Goal: Task Accomplishment & Management: Use online tool/utility

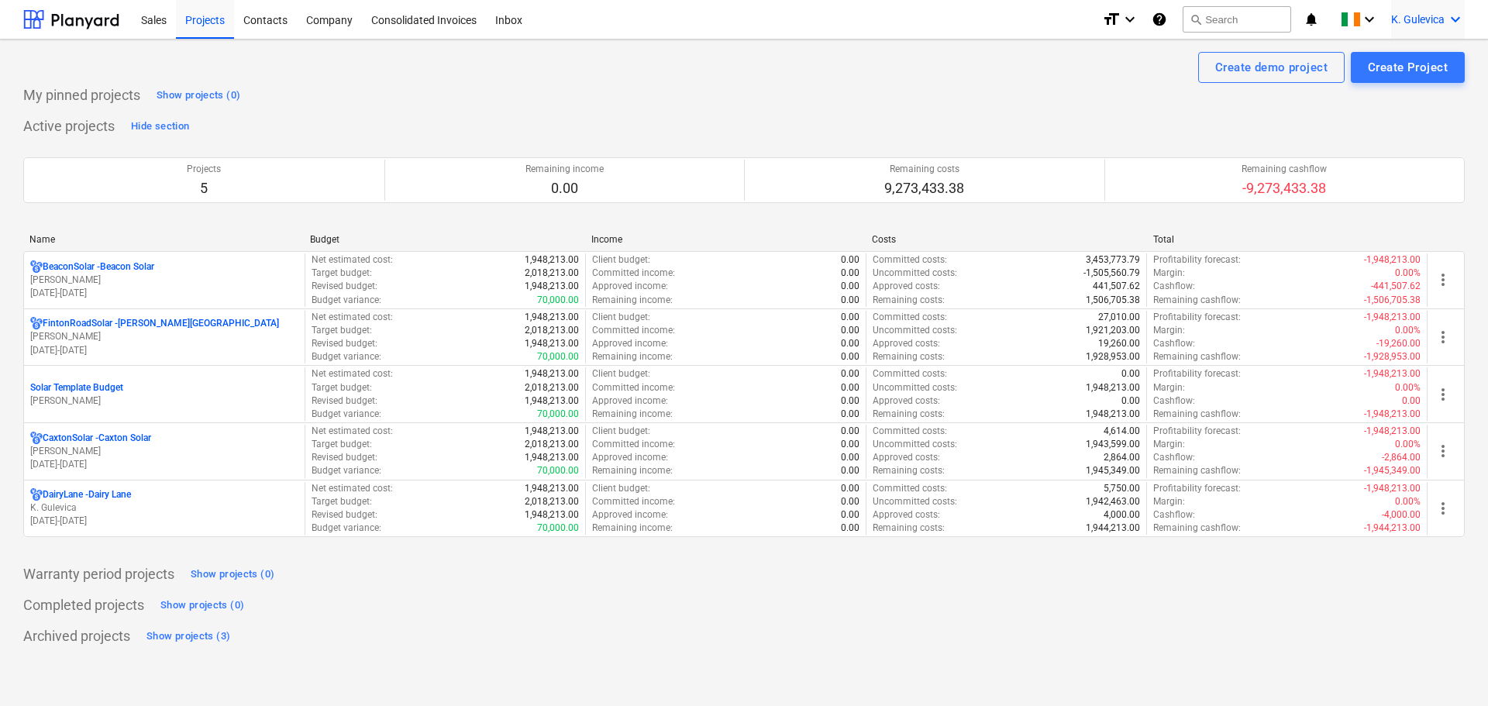
click at [1413, 22] on span "K. Gulevica" at bounding box center [1418, 19] width 53 height 12
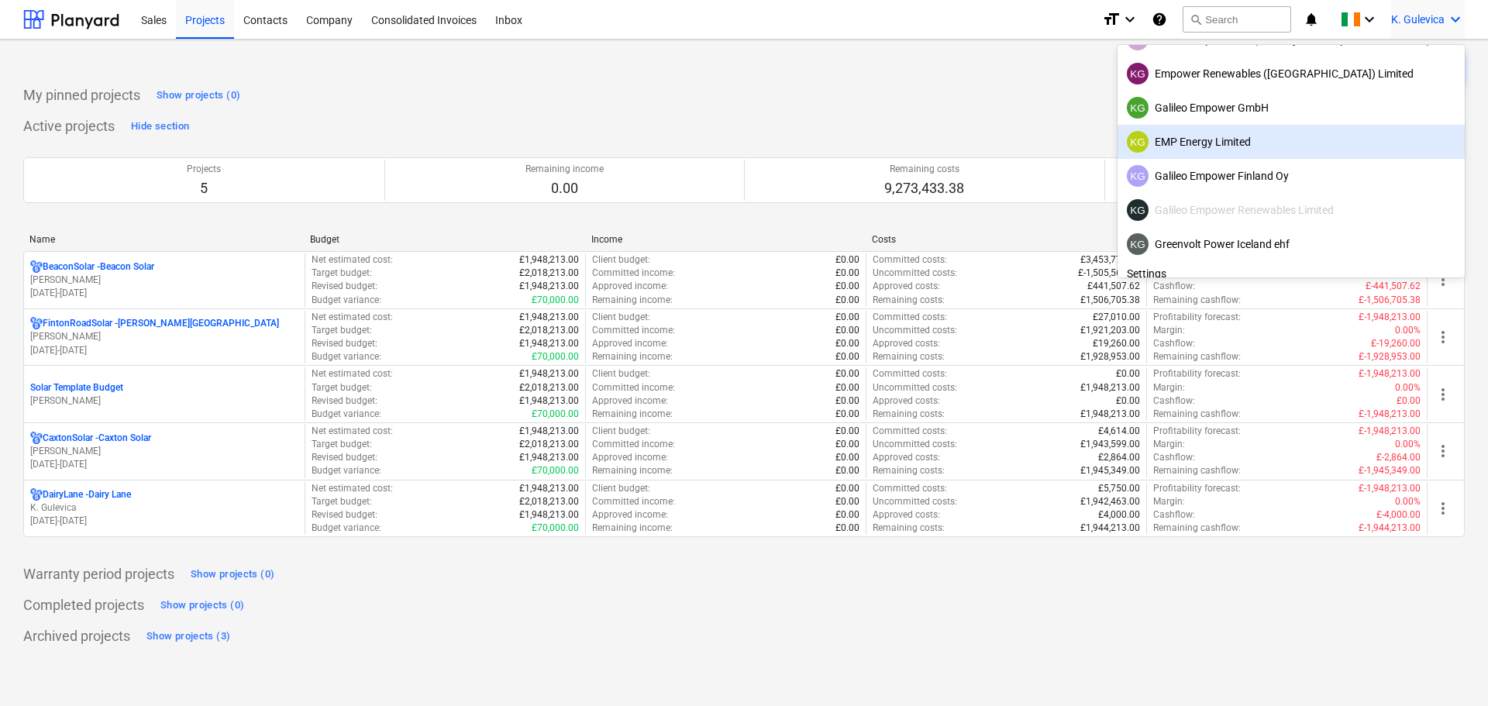
scroll to position [98, 0]
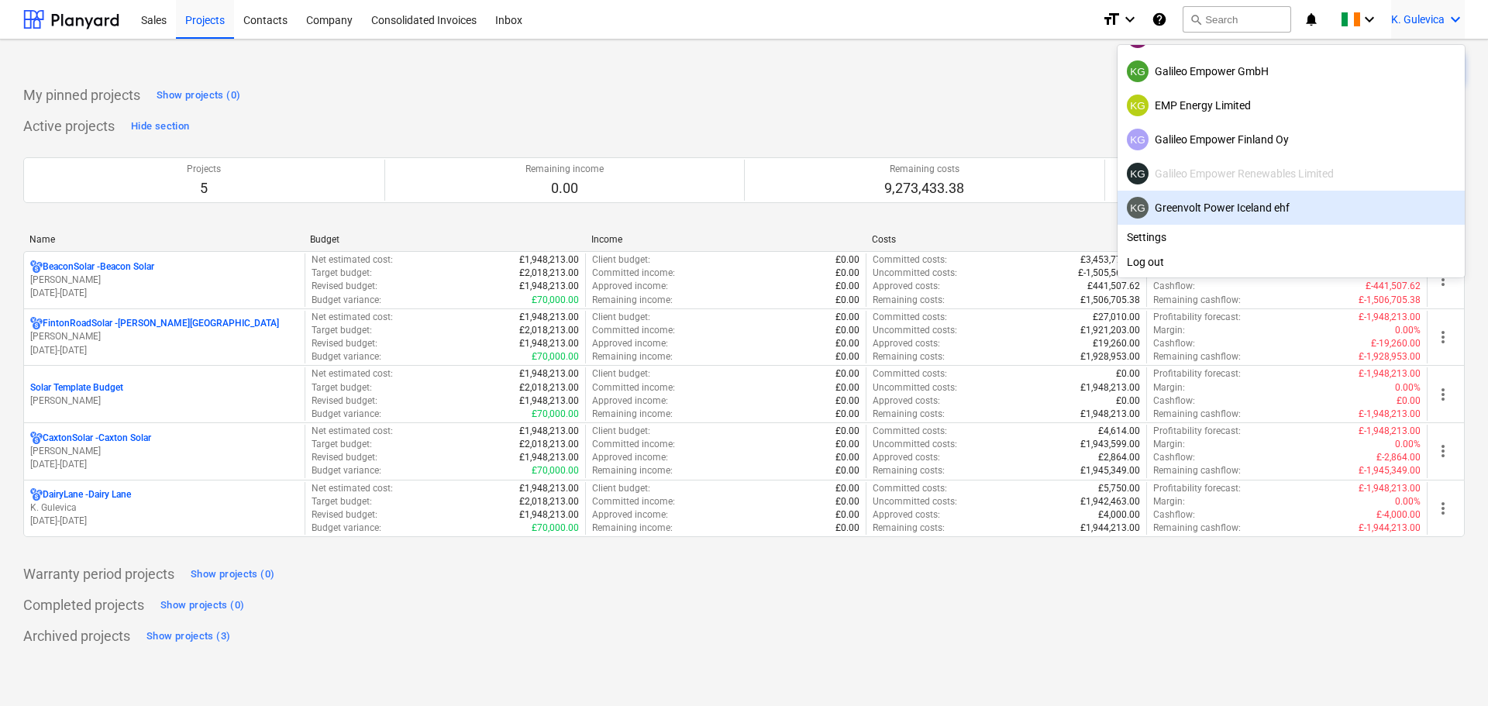
click at [1241, 168] on div "KG Galileo Empower Renewables Limited" at bounding box center [1291, 174] width 329 height 22
click at [405, 87] on div at bounding box center [744, 353] width 1488 height 706
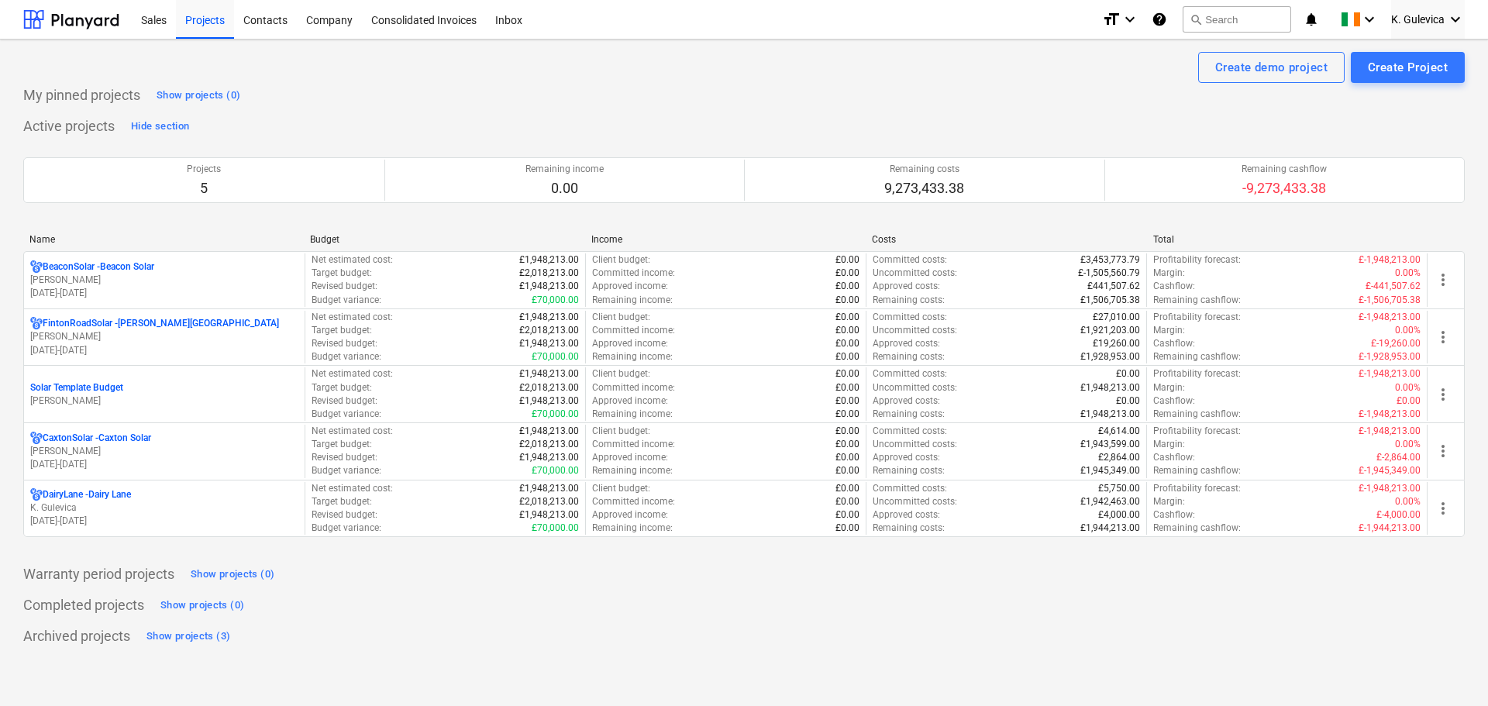
drag, startPoint x: 102, startPoint y: 284, endPoint x: 109, endPoint y: 285, distance: 7.9
click at [102, 284] on p "[PERSON_NAME]" at bounding box center [164, 280] width 268 height 13
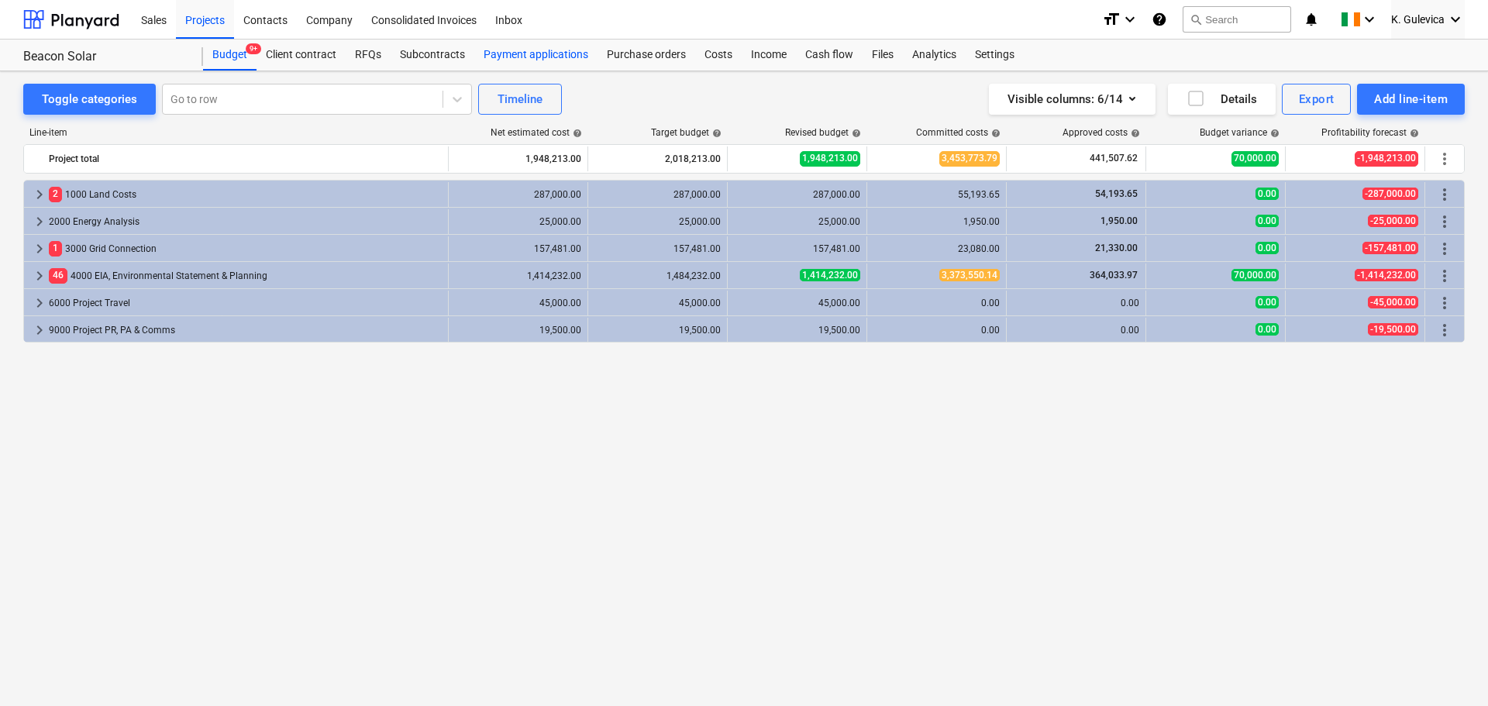
click at [514, 52] on div "Payment applications" at bounding box center [535, 55] width 123 height 31
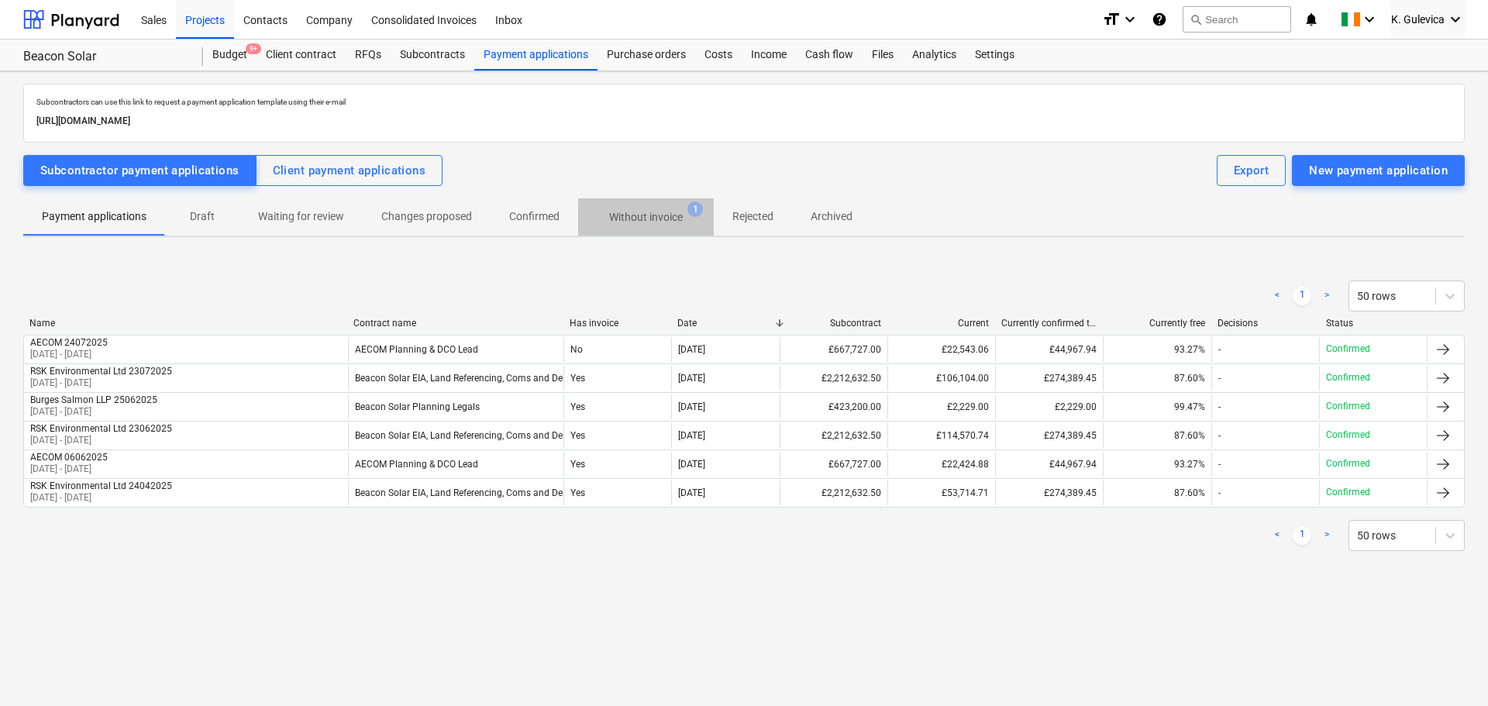
click at [647, 214] on p "Without invoice" at bounding box center [646, 217] width 74 height 16
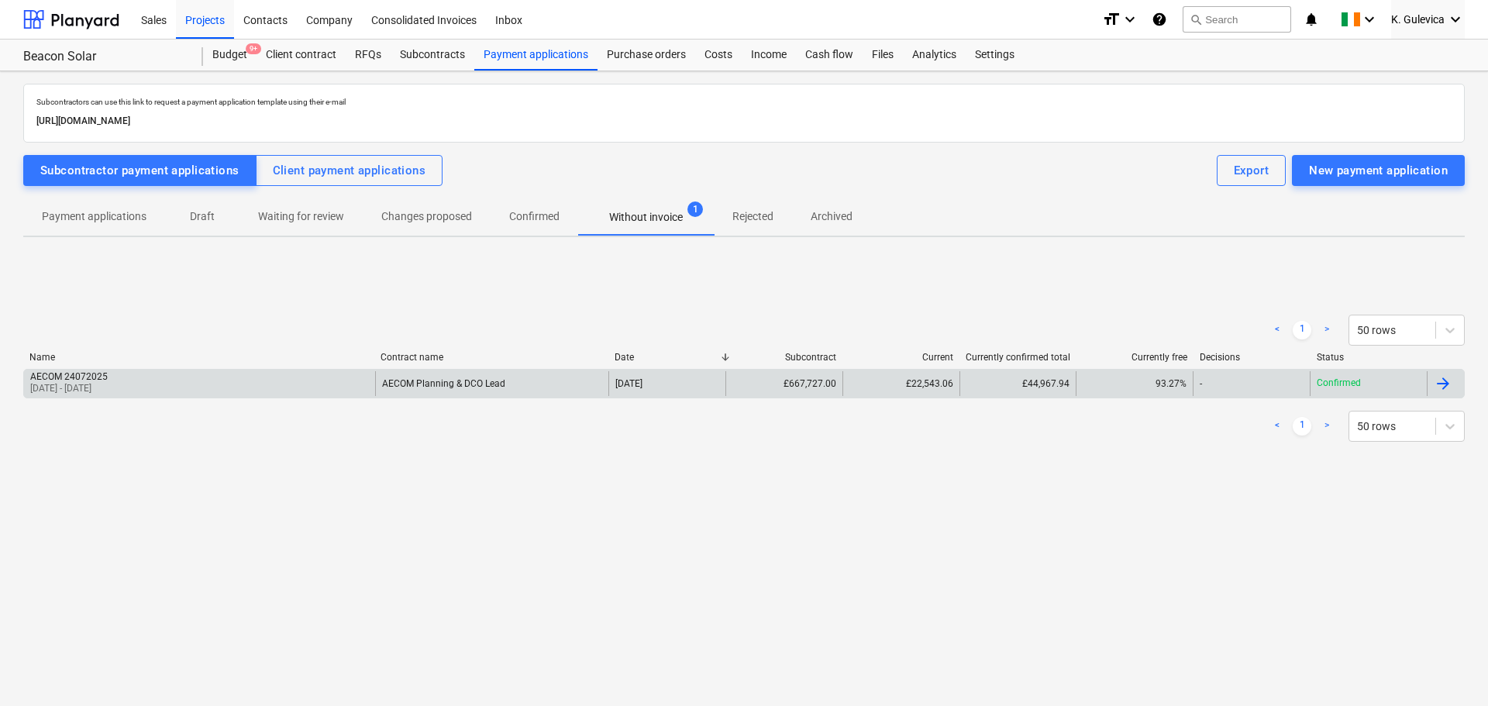
click at [737, 385] on div "£667,727.00" at bounding box center [784, 383] width 117 height 25
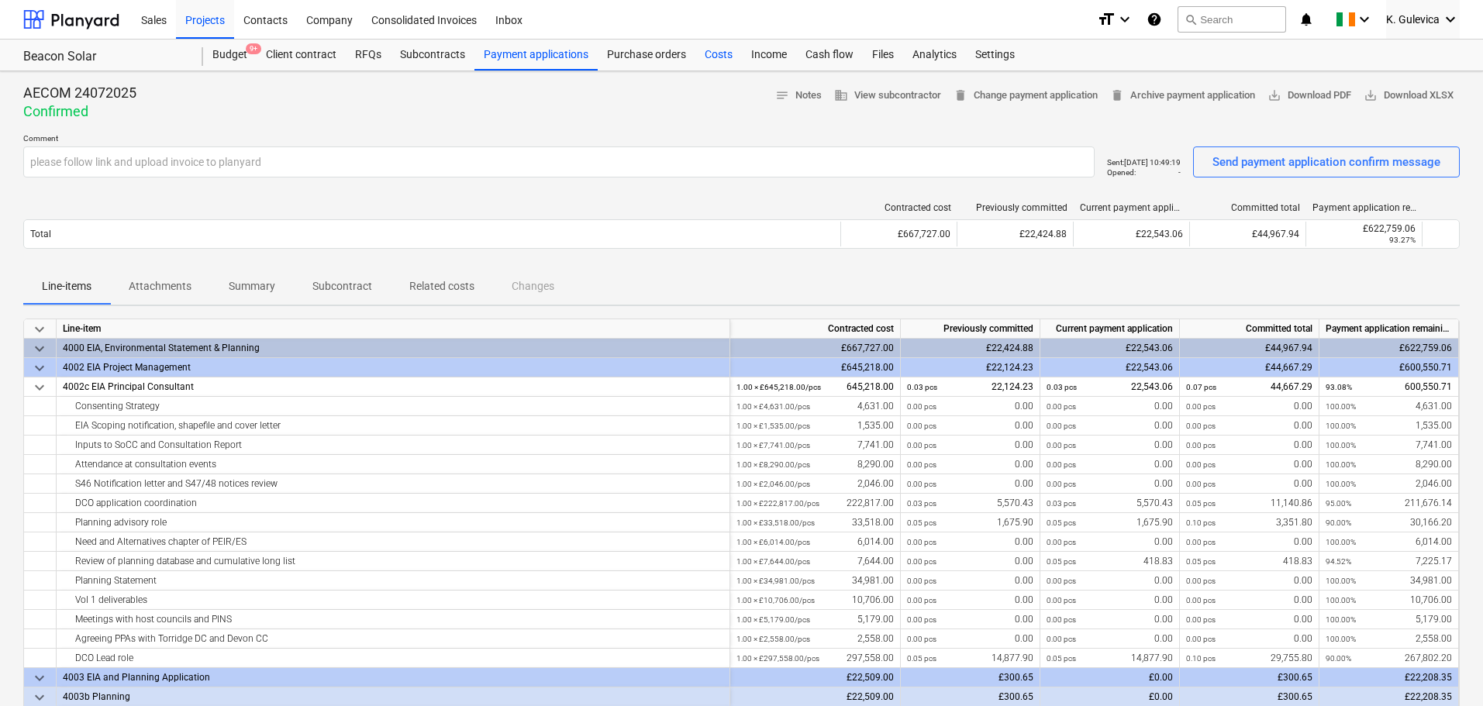
click at [711, 56] on div "Costs" at bounding box center [718, 55] width 47 height 31
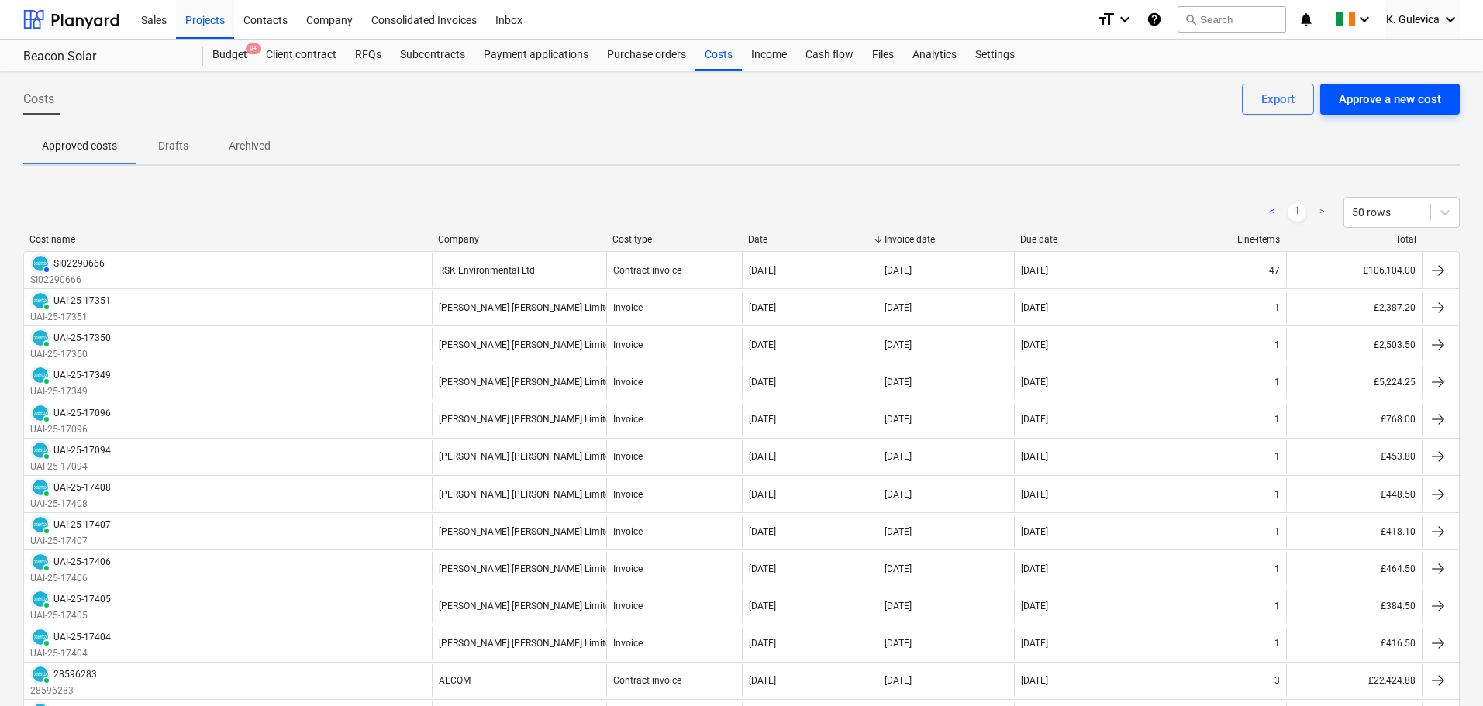
click at [1364, 98] on div "Approve a new cost" at bounding box center [1390, 99] width 102 height 20
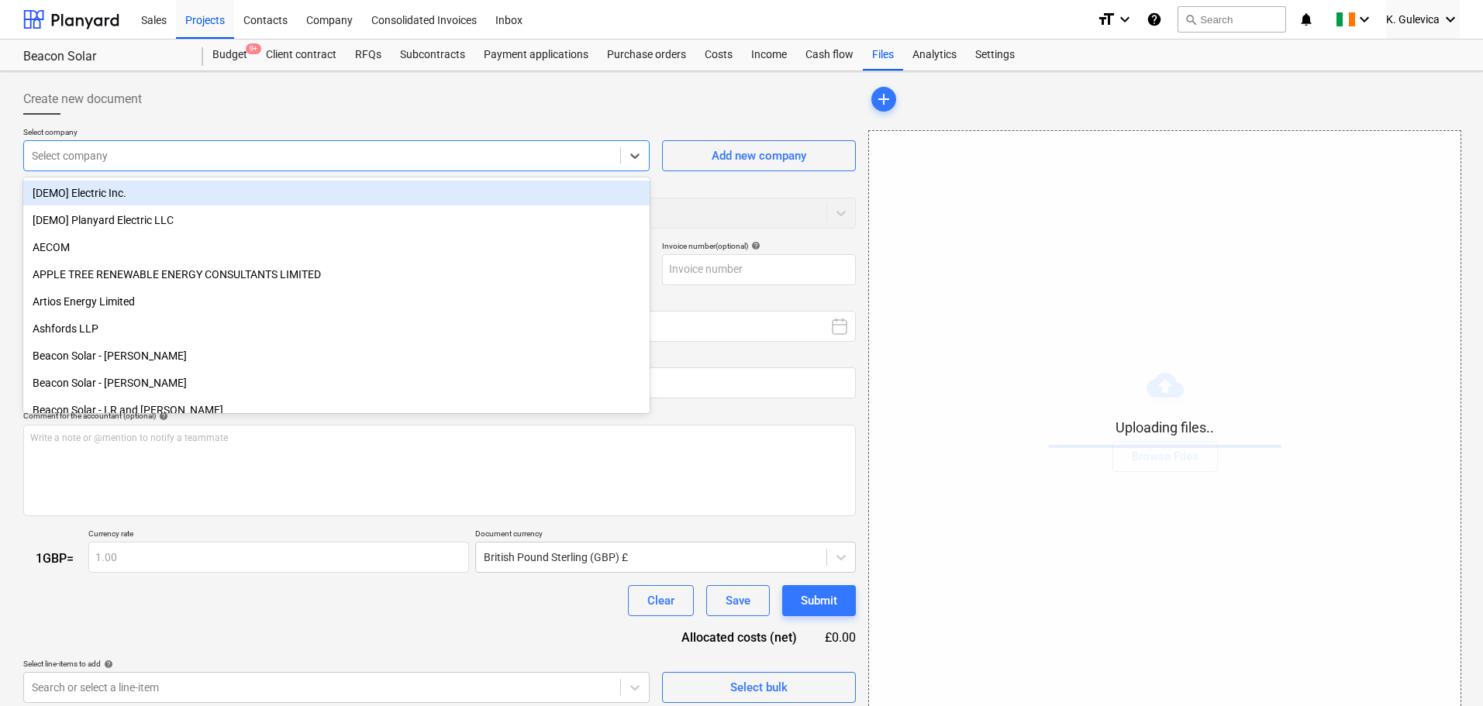
click at [304, 157] on div at bounding box center [322, 156] width 581 height 16
type input "60751081_INV_28599289.pdf"
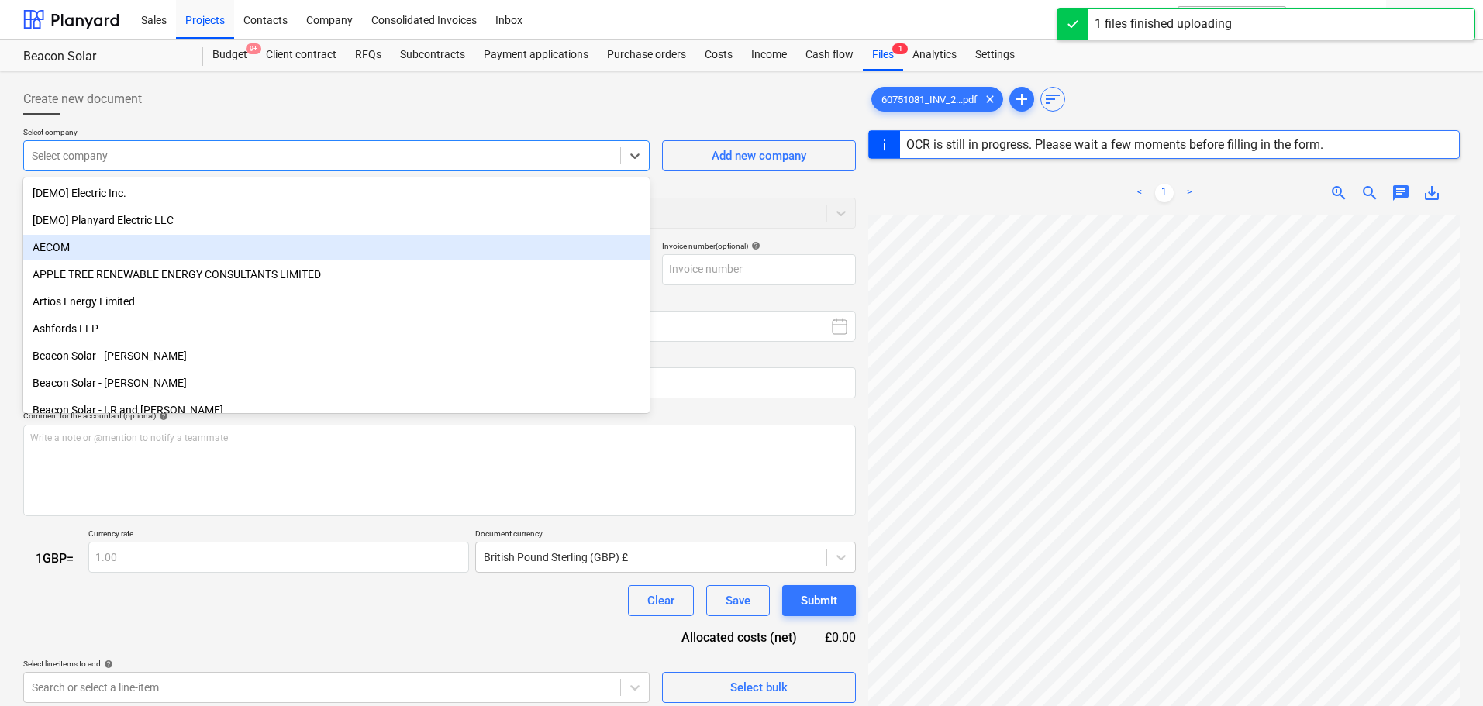
click at [71, 242] on div "AECOM" at bounding box center [336, 247] width 626 height 25
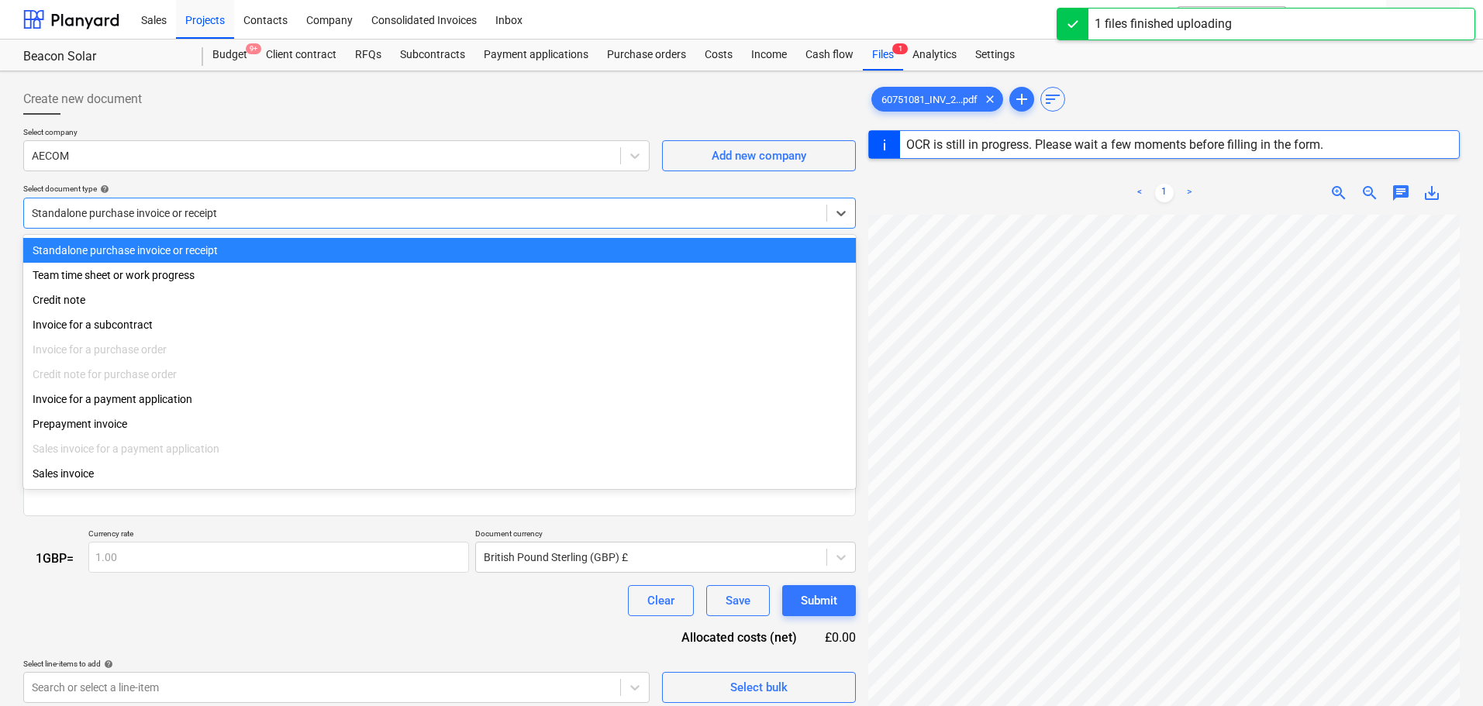
click at [243, 214] on div at bounding box center [425, 213] width 787 height 16
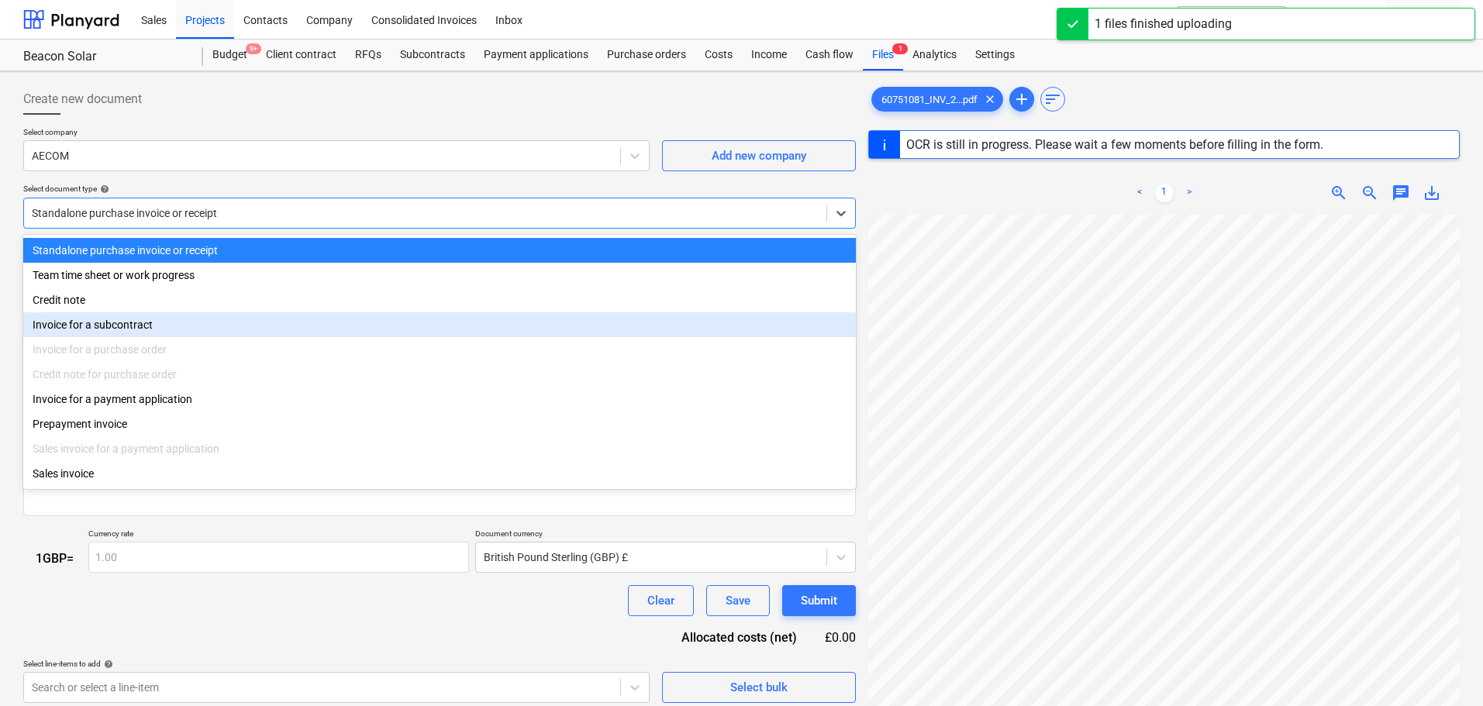
click at [162, 325] on div "Invoice for a subcontract" at bounding box center [439, 324] width 833 height 25
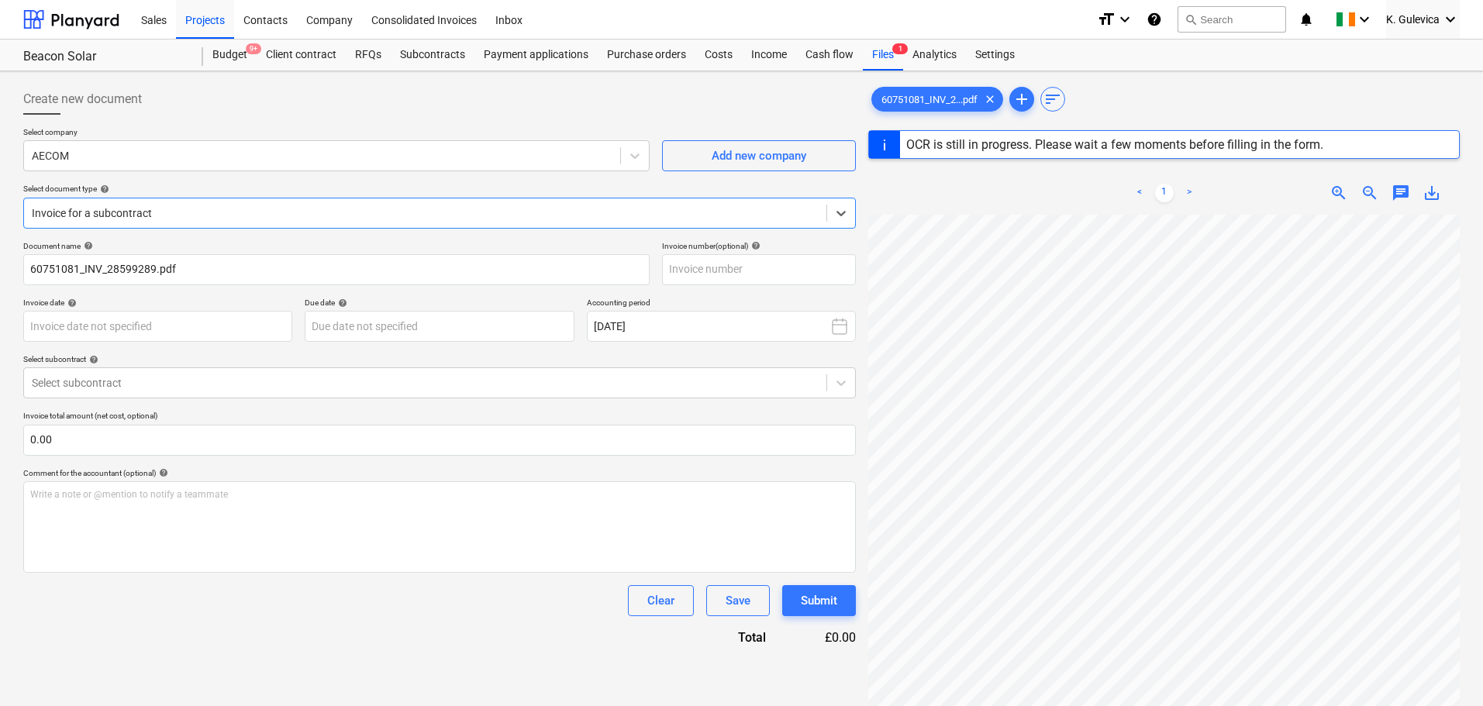
click at [229, 201] on div "Invoice for a subcontract" at bounding box center [439, 213] width 833 height 31
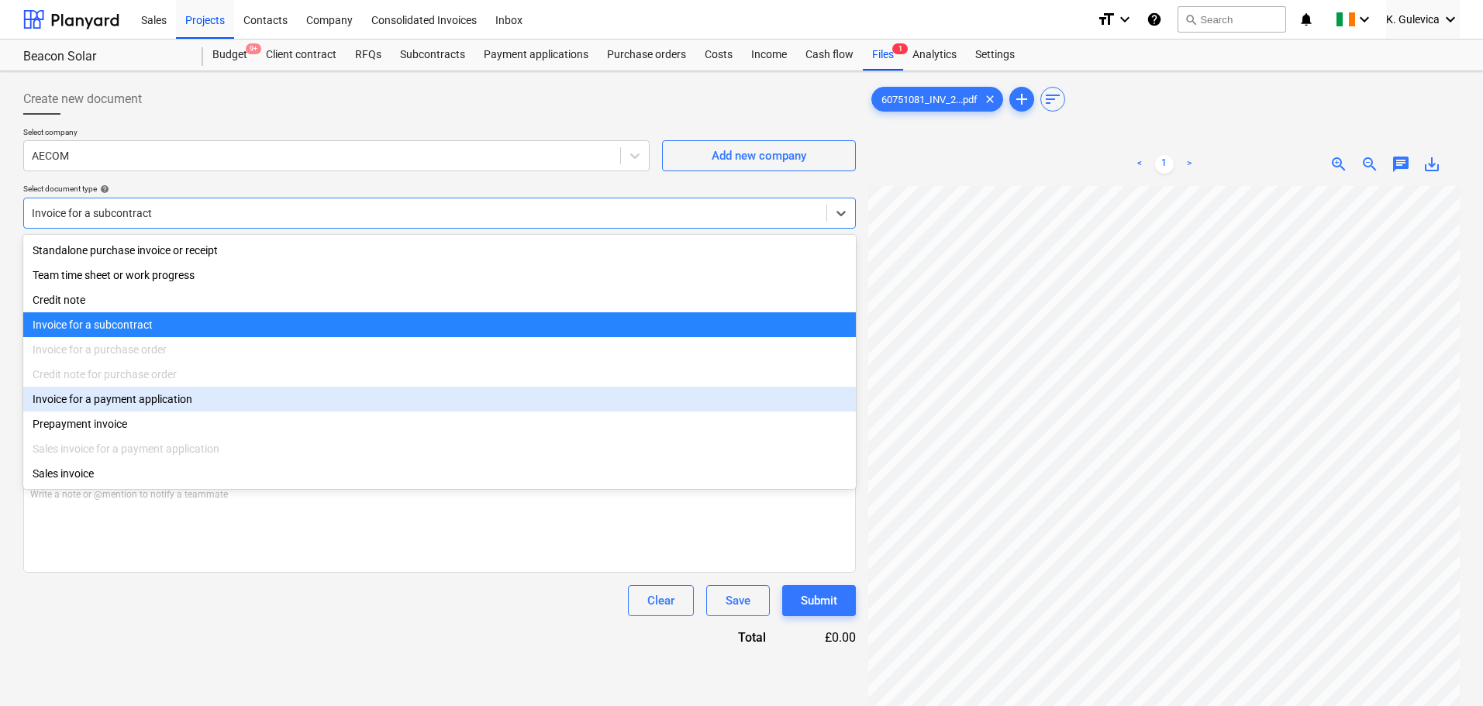
type input "28599289"
click at [129, 398] on div "Invoice for a payment application" at bounding box center [439, 399] width 833 height 25
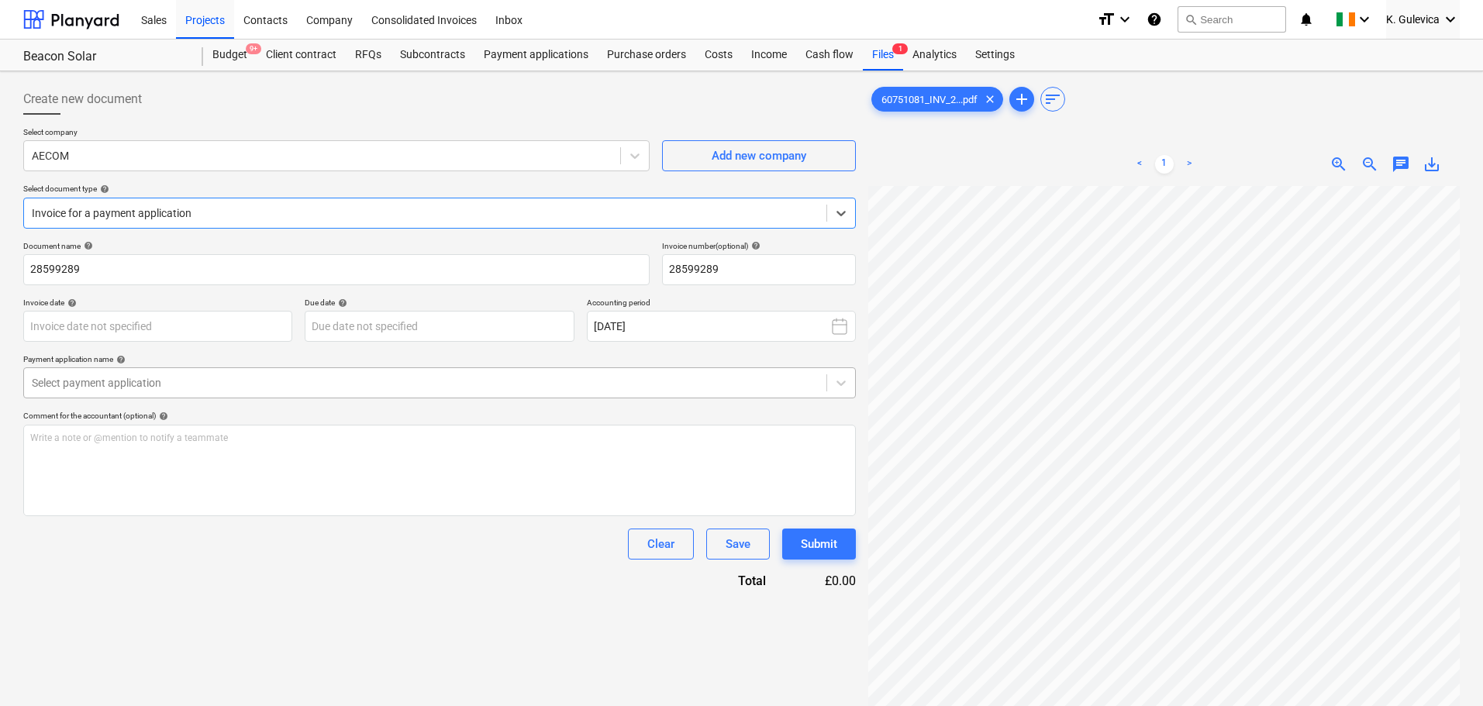
click at [212, 381] on div at bounding box center [425, 383] width 787 height 16
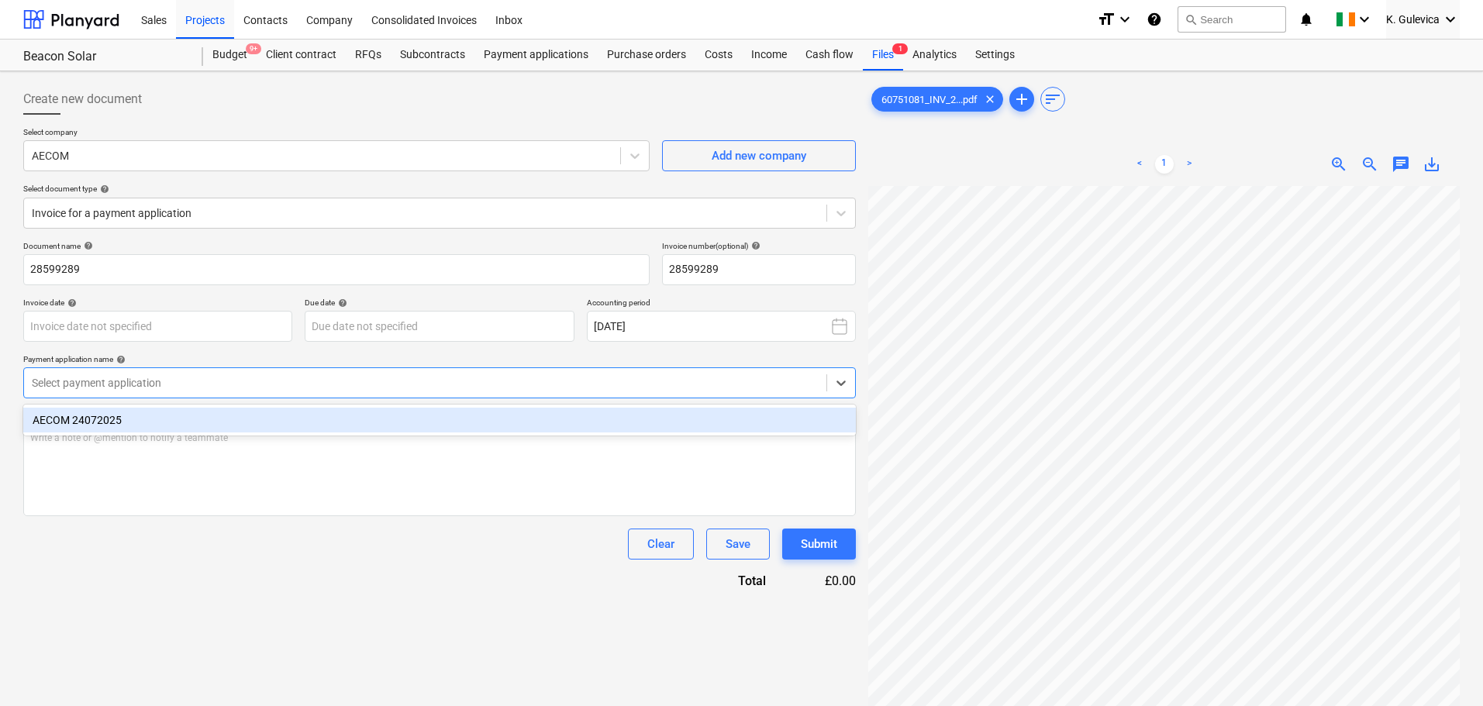
click at [197, 422] on div "AECOM 24072025" at bounding box center [439, 420] width 833 height 25
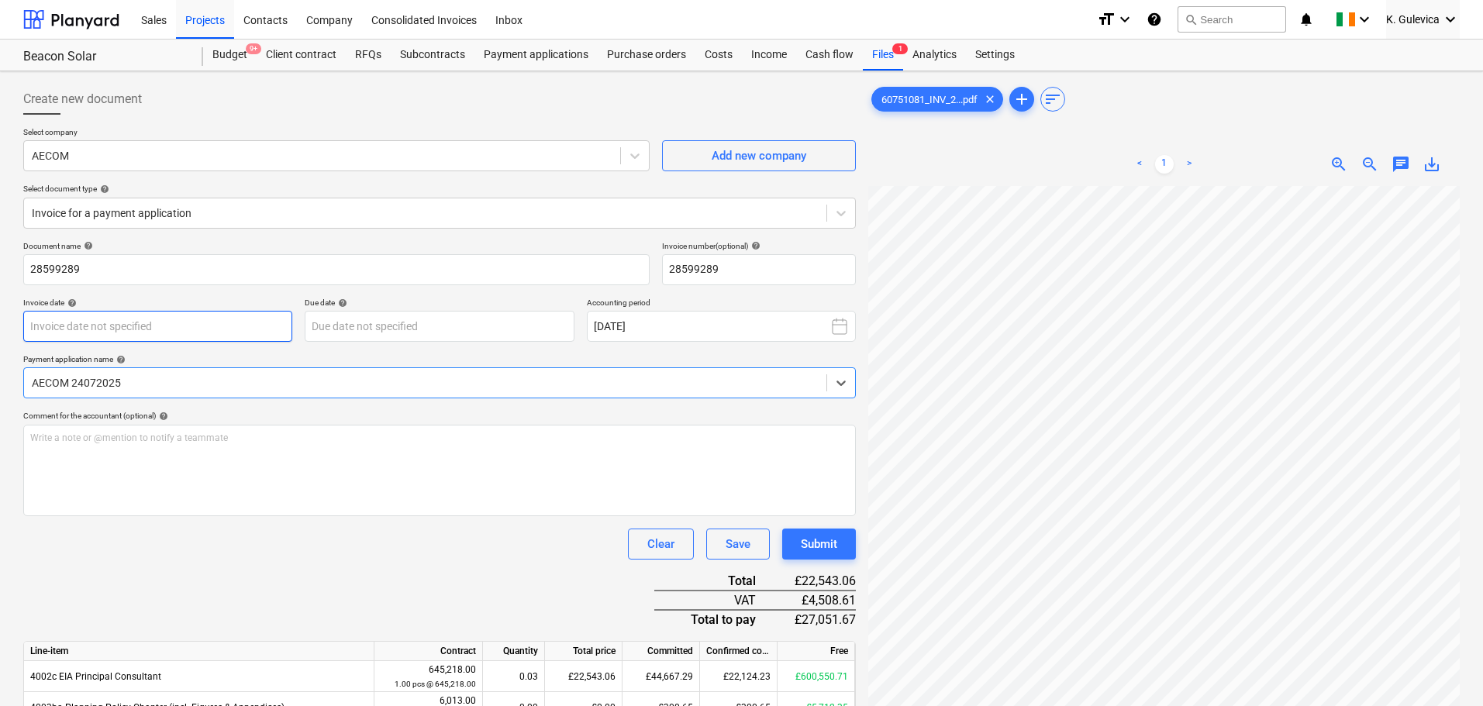
click at [161, 326] on body "Sales Projects Contacts Company Consolidated Invoices Inbox format_size keyboar…" at bounding box center [741, 353] width 1483 height 706
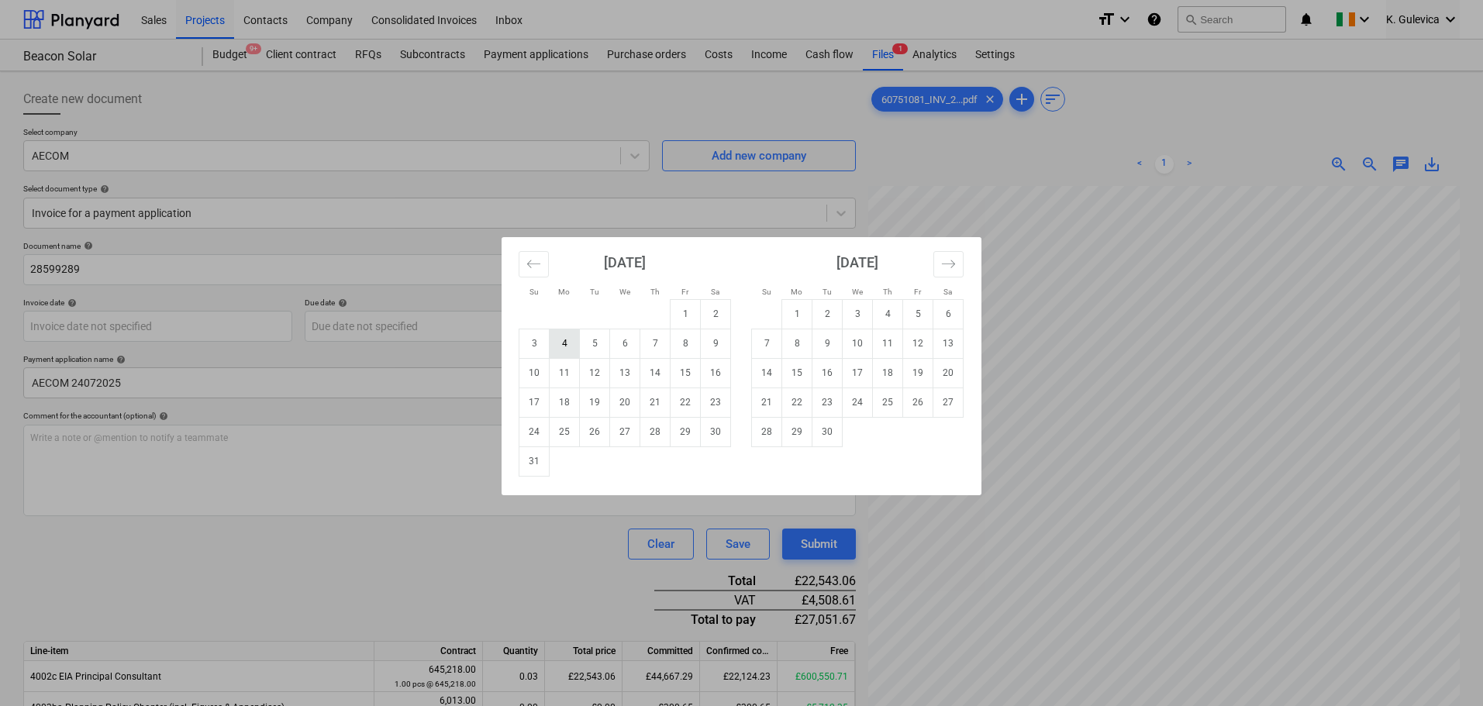
click at [559, 348] on td "4" at bounding box center [565, 343] width 30 height 29
type input "[DATE]"
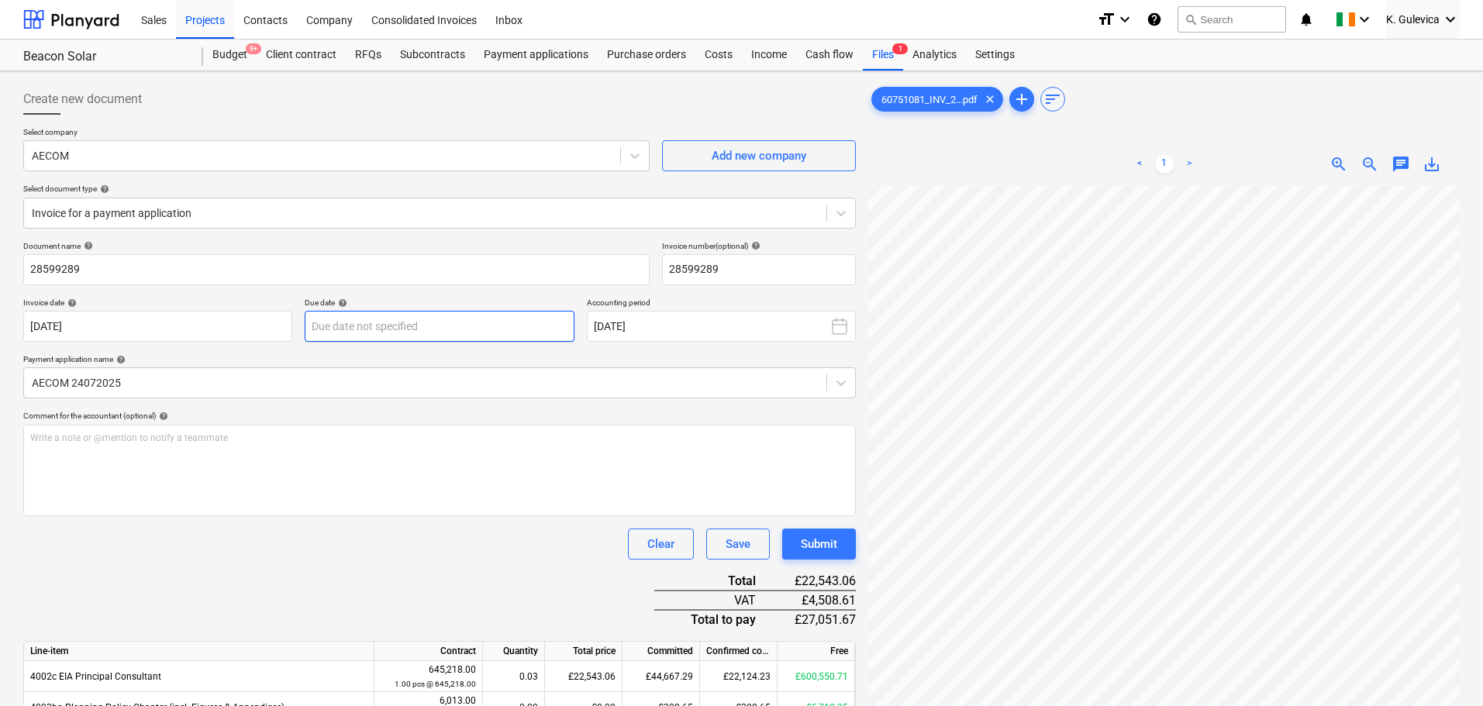
click at [381, 322] on body "Sales Projects Contacts Company Consolidated Invoices Inbox format_size keyboar…" at bounding box center [741, 353] width 1483 height 706
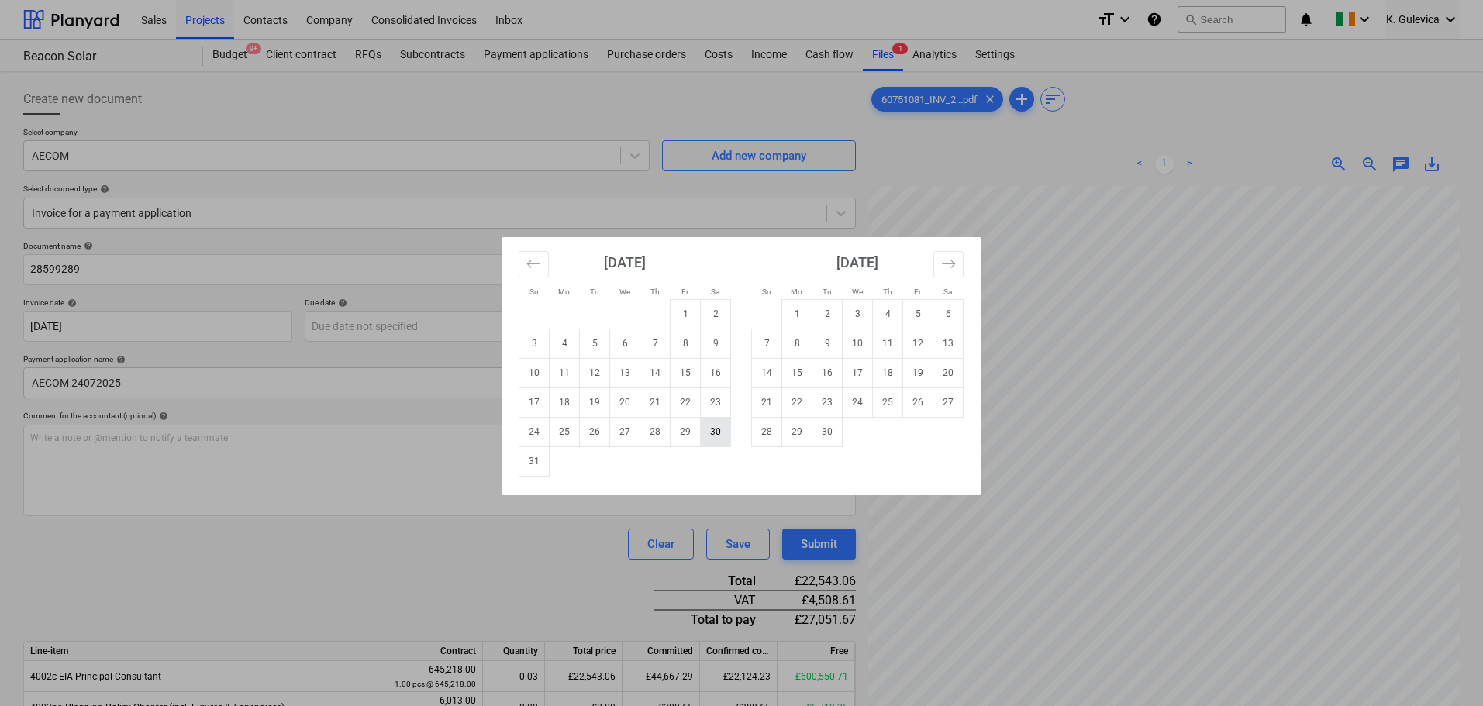
click at [715, 436] on td "30" at bounding box center [716, 431] width 30 height 29
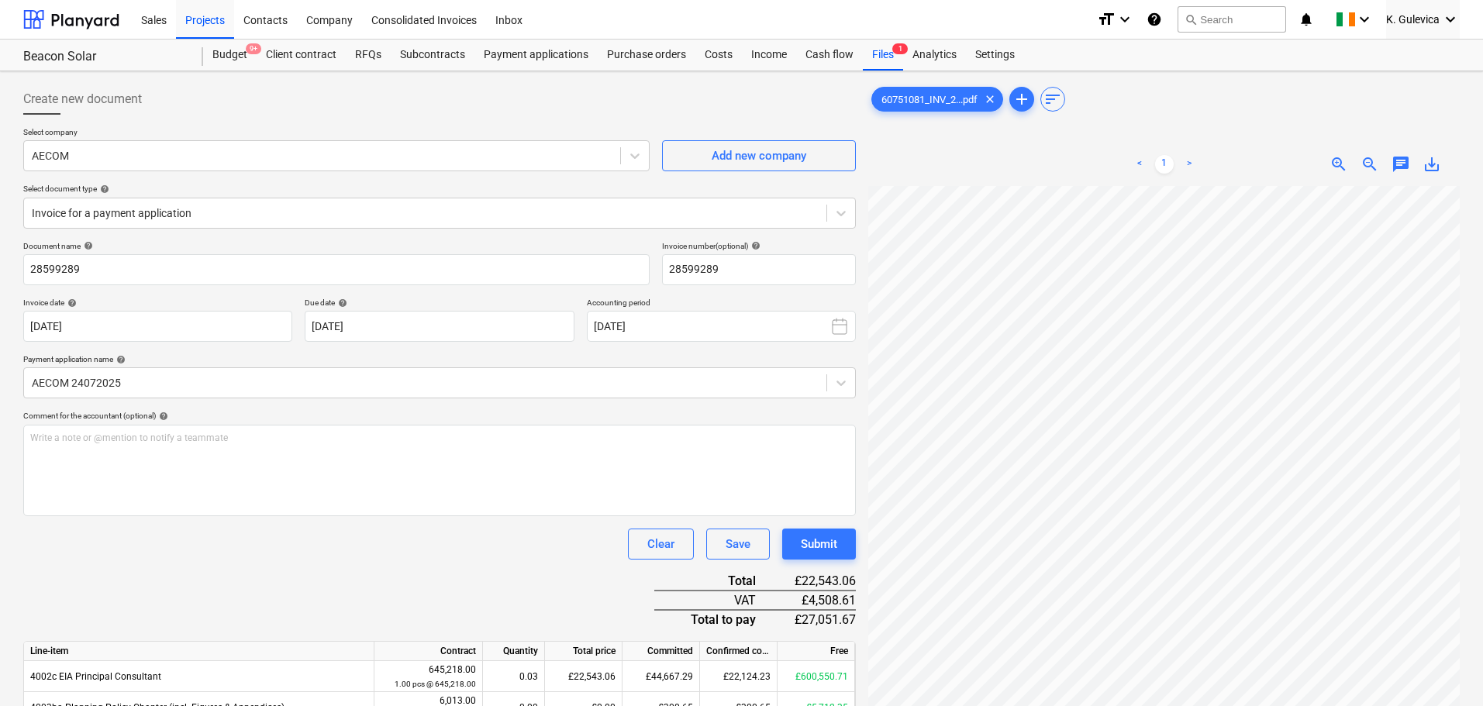
type input "[DATE]"
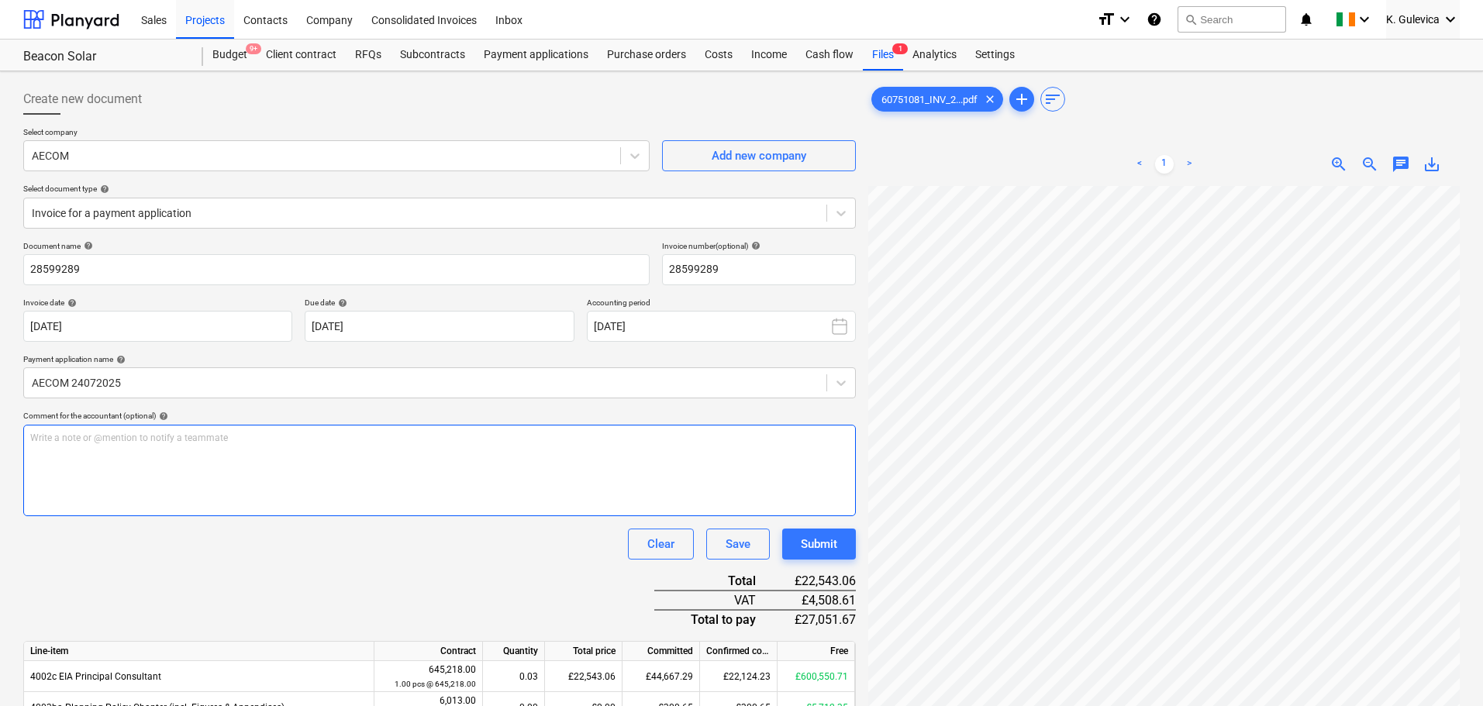
click at [245, 478] on div "Write a note or @mention to notify a teammate [PERSON_NAME]" at bounding box center [439, 470] width 833 height 91
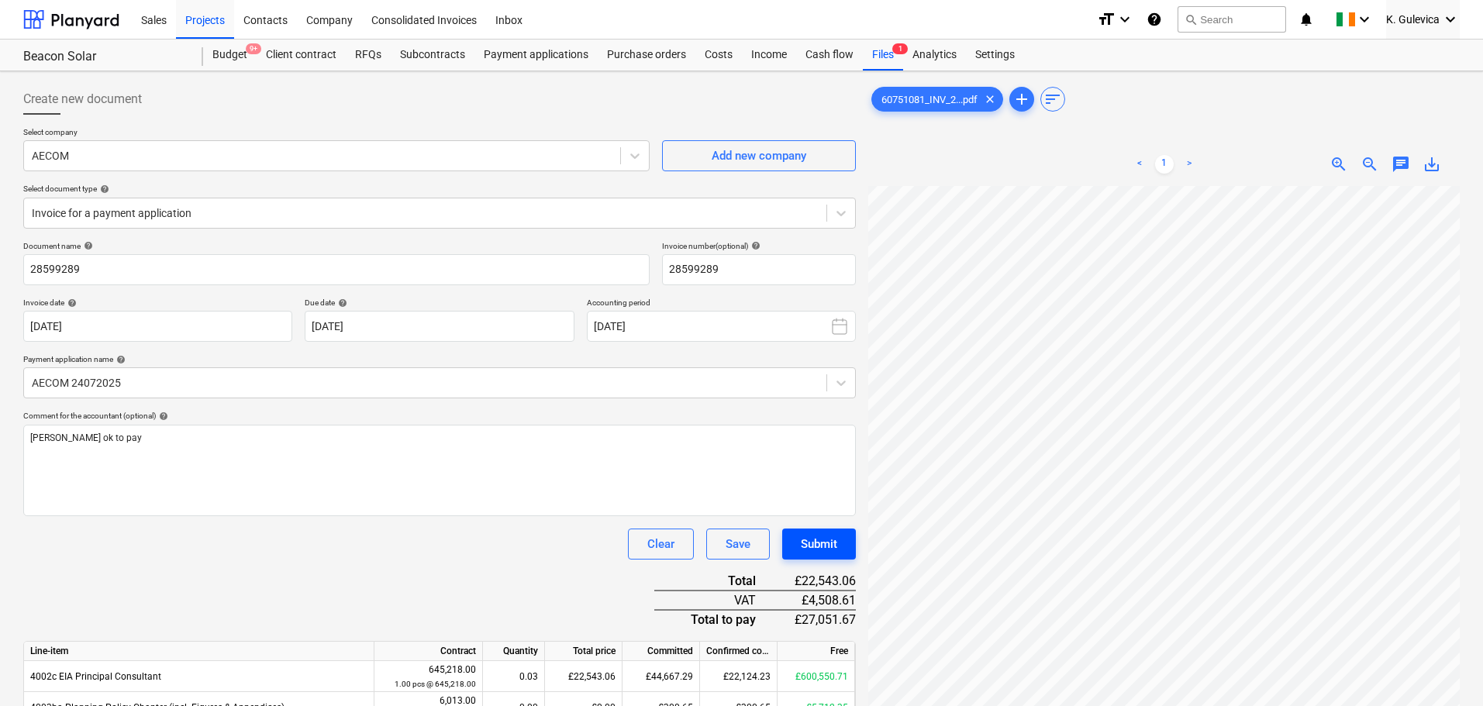
click at [819, 542] on div "Submit" at bounding box center [819, 544] width 36 height 20
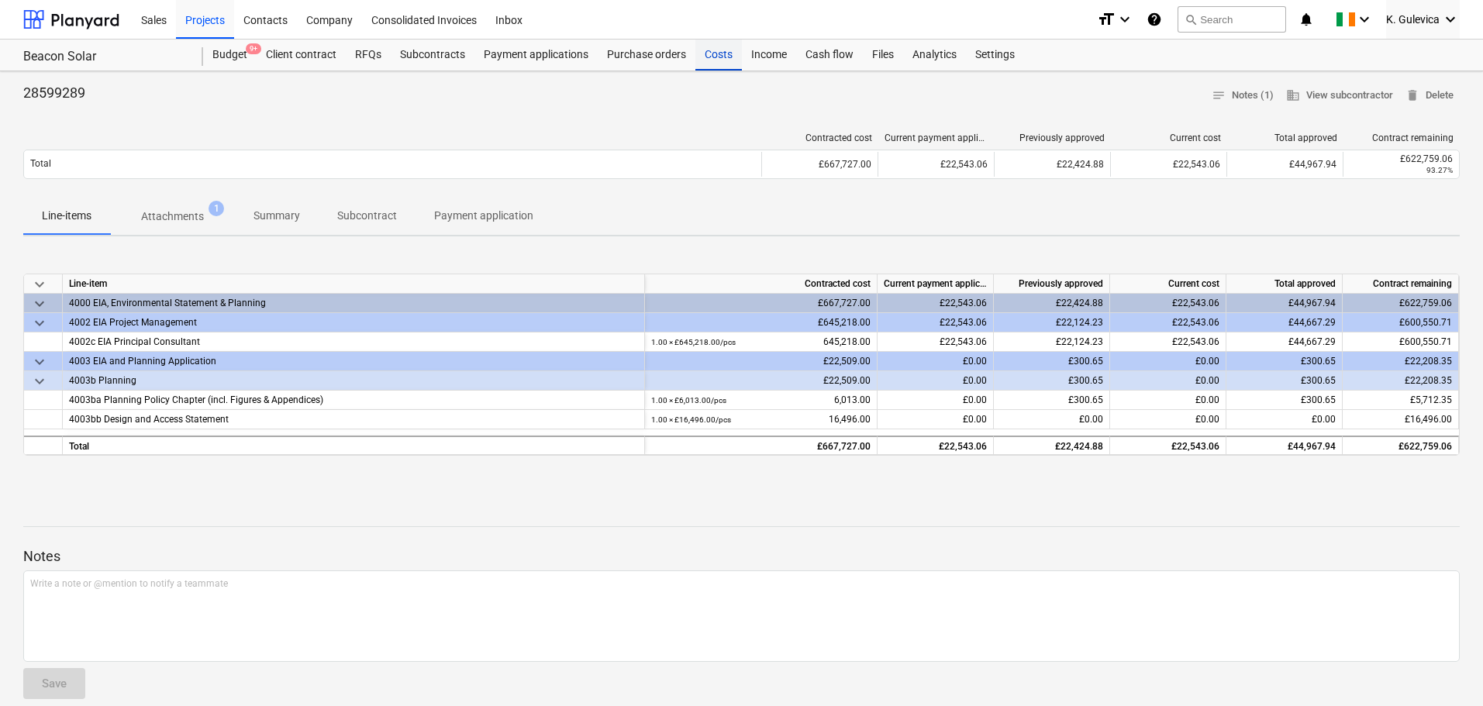
click at [726, 64] on div "Costs" at bounding box center [718, 55] width 47 height 31
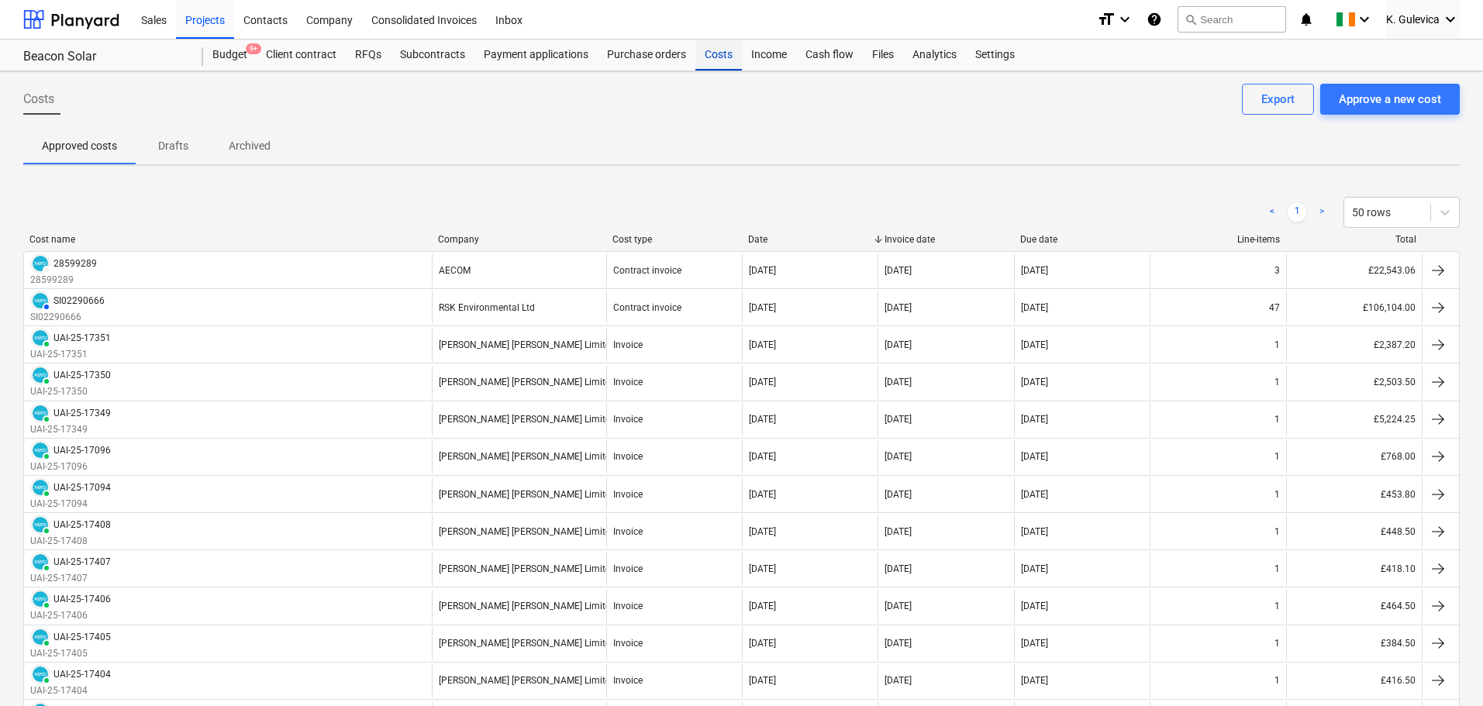
click at [712, 57] on div "Costs" at bounding box center [718, 55] width 47 height 31
click at [1419, 95] on div "Approve a new cost" at bounding box center [1390, 99] width 102 height 20
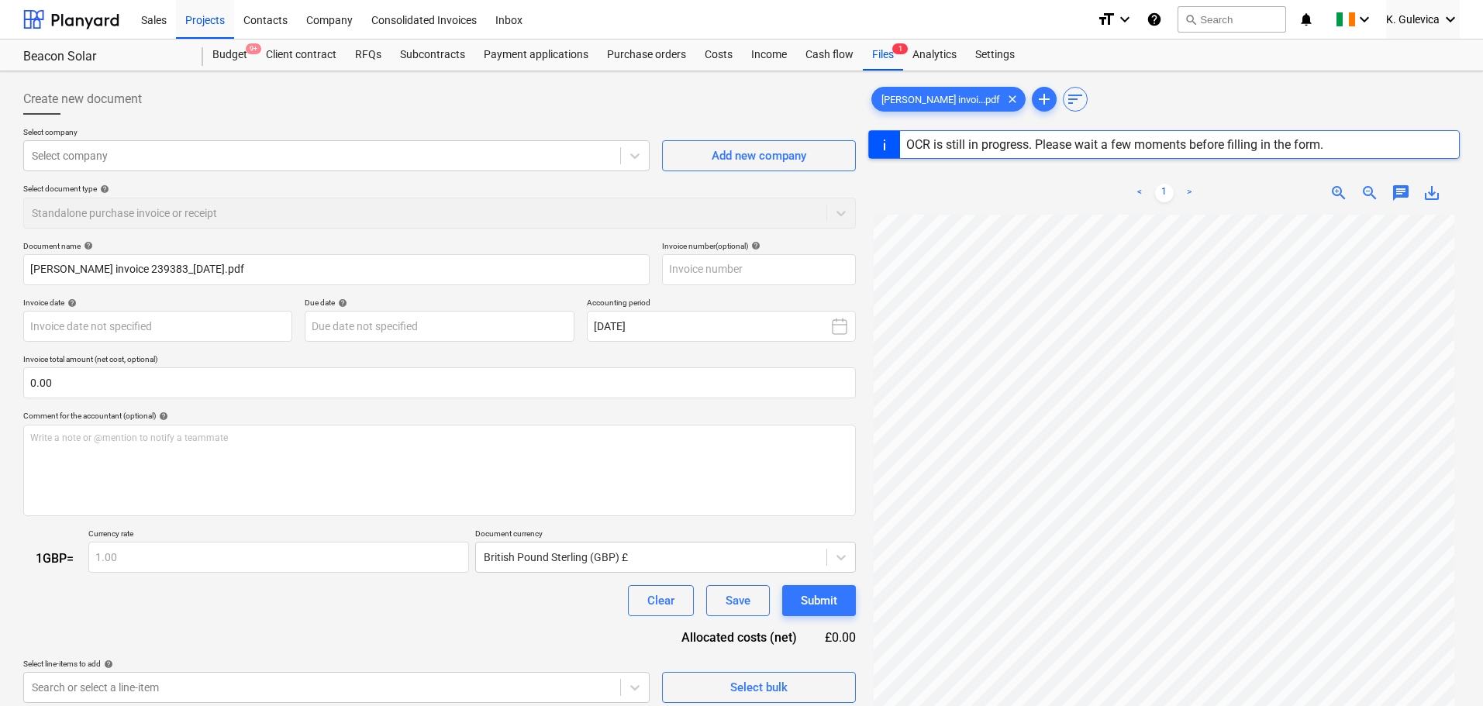
type input "239383"
type input "[DATE]"
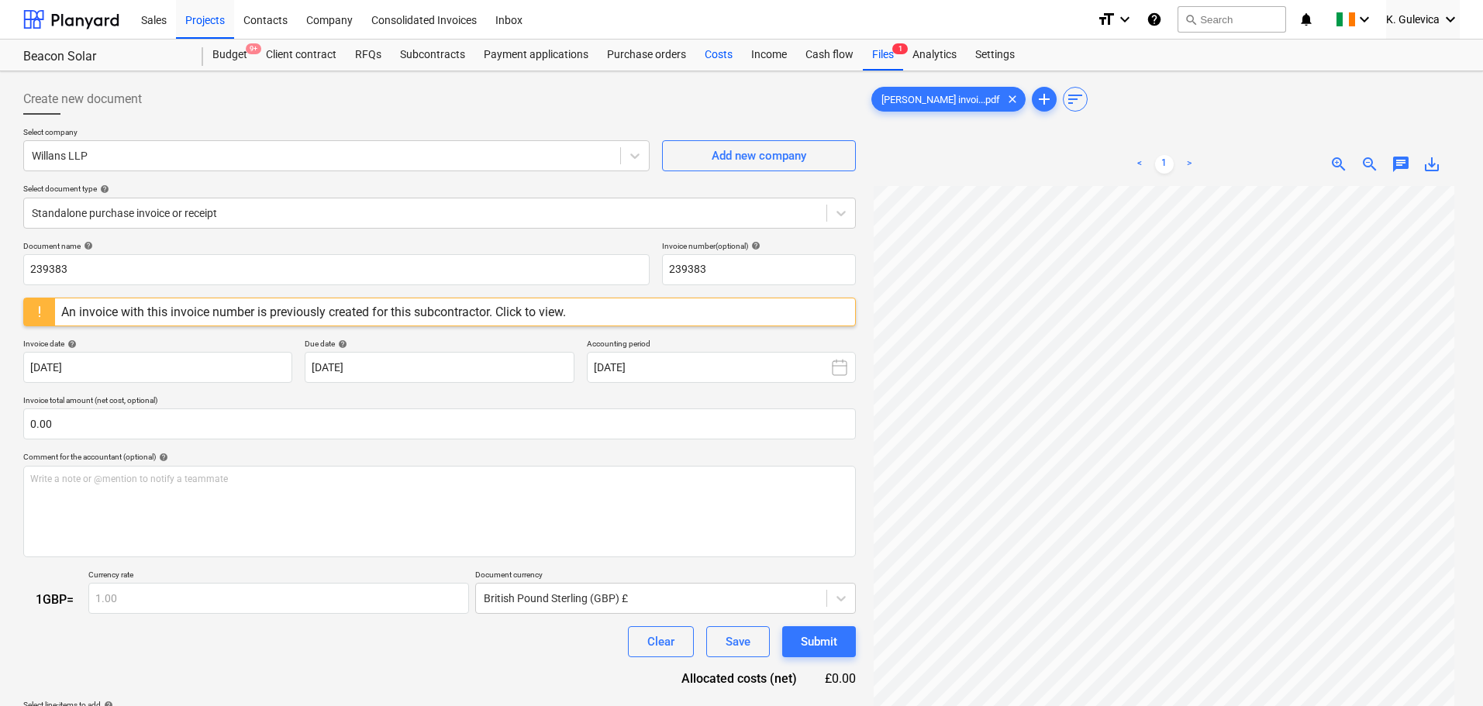
click at [716, 52] on div "Costs" at bounding box center [718, 55] width 47 height 31
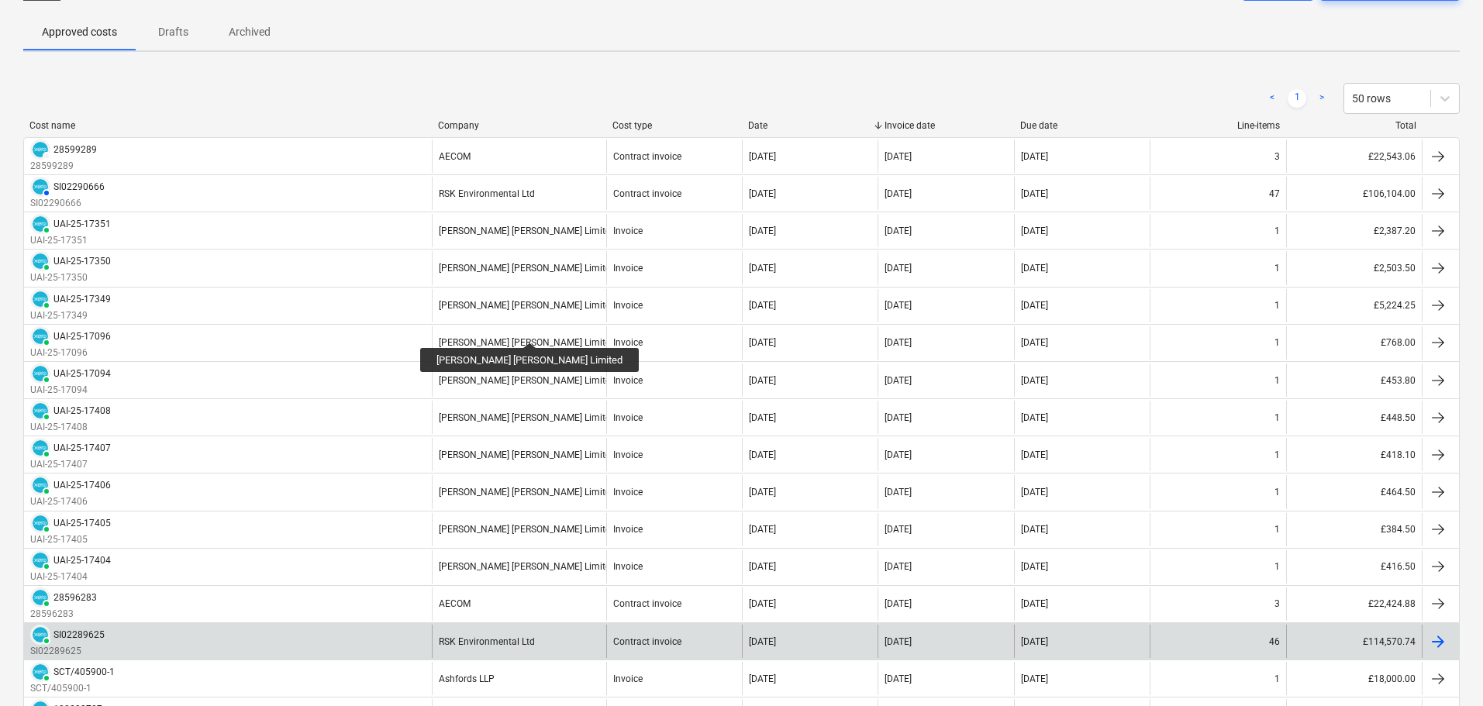
scroll to position [388, 0]
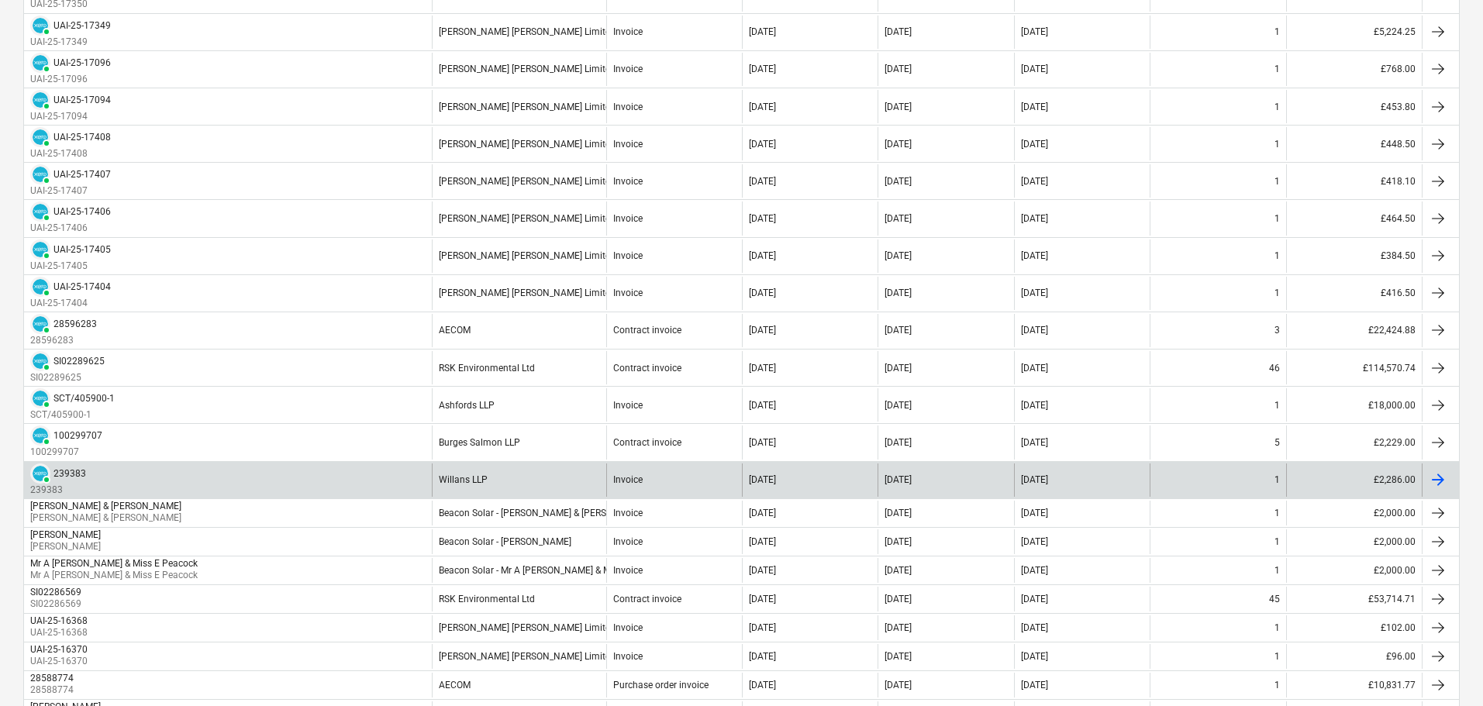
click at [393, 492] on div "PAID 239383 239383" at bounding box center [228, 480] width 408 height 33
